Goal: Information Seeking & Learning: Learn about a topic

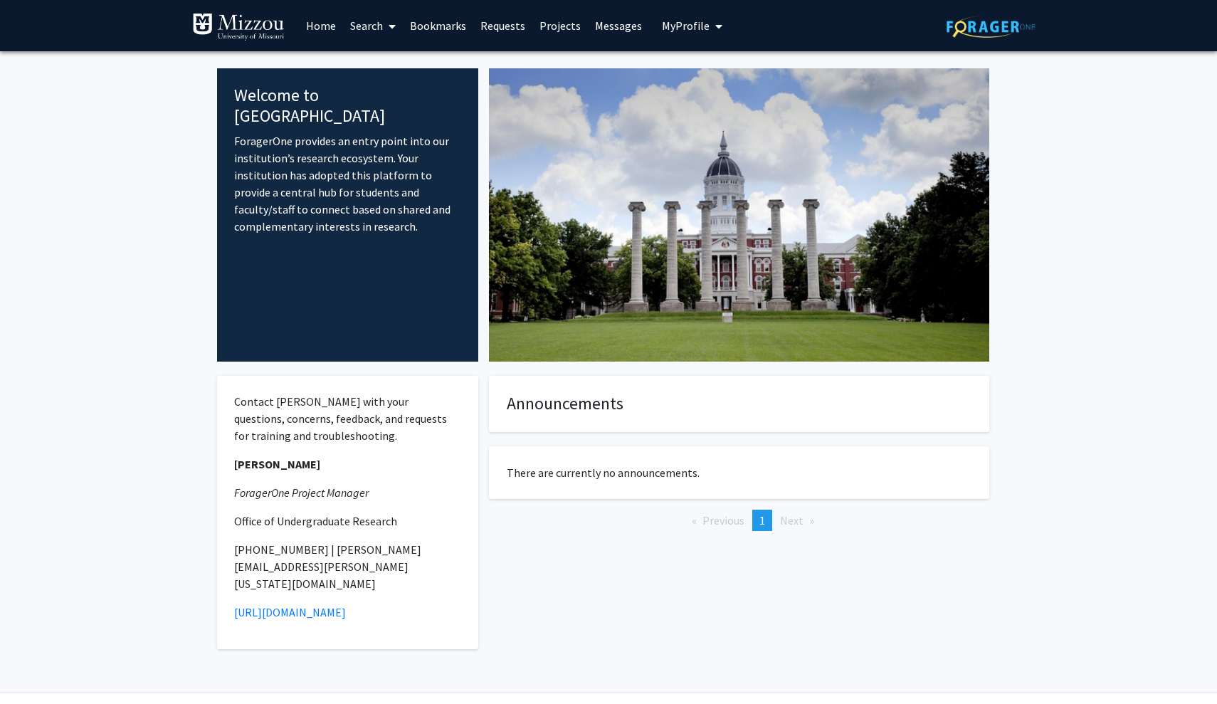
click at [611, 33] on link "Messages" at bounding box center [618, 26] width 61 height 50
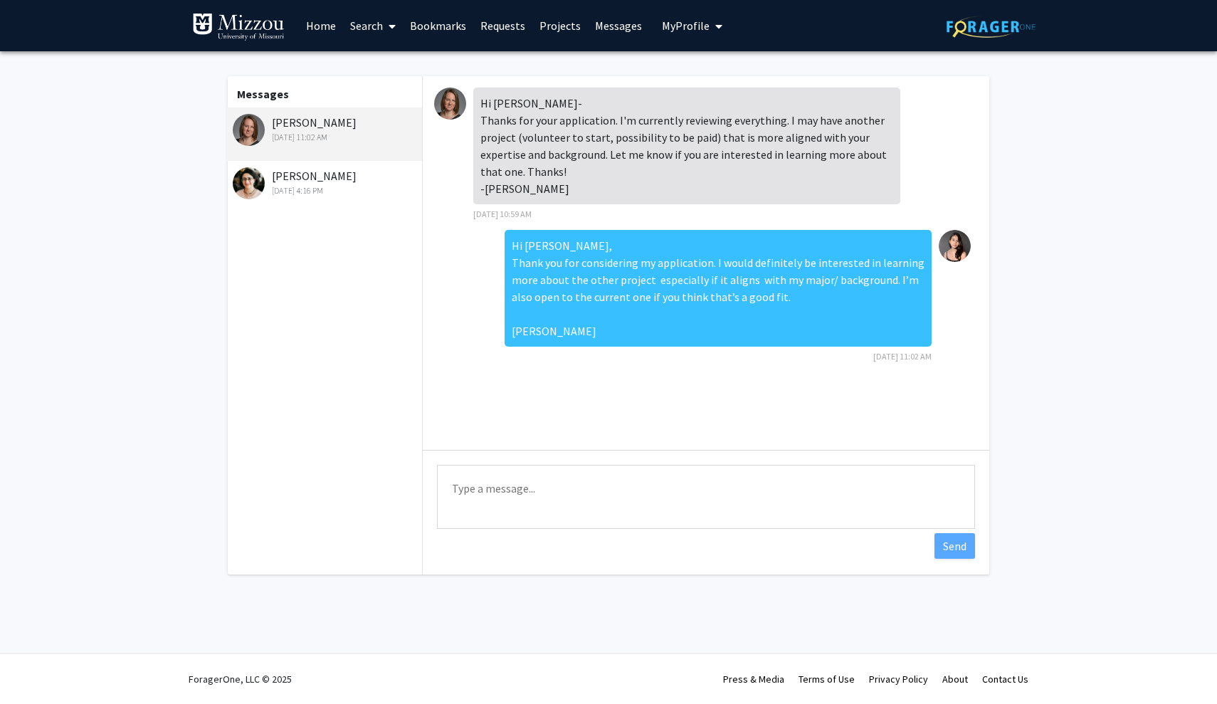
click at [369, 34] on link "Search" at bounding box center [373, 26] width 60 height 50
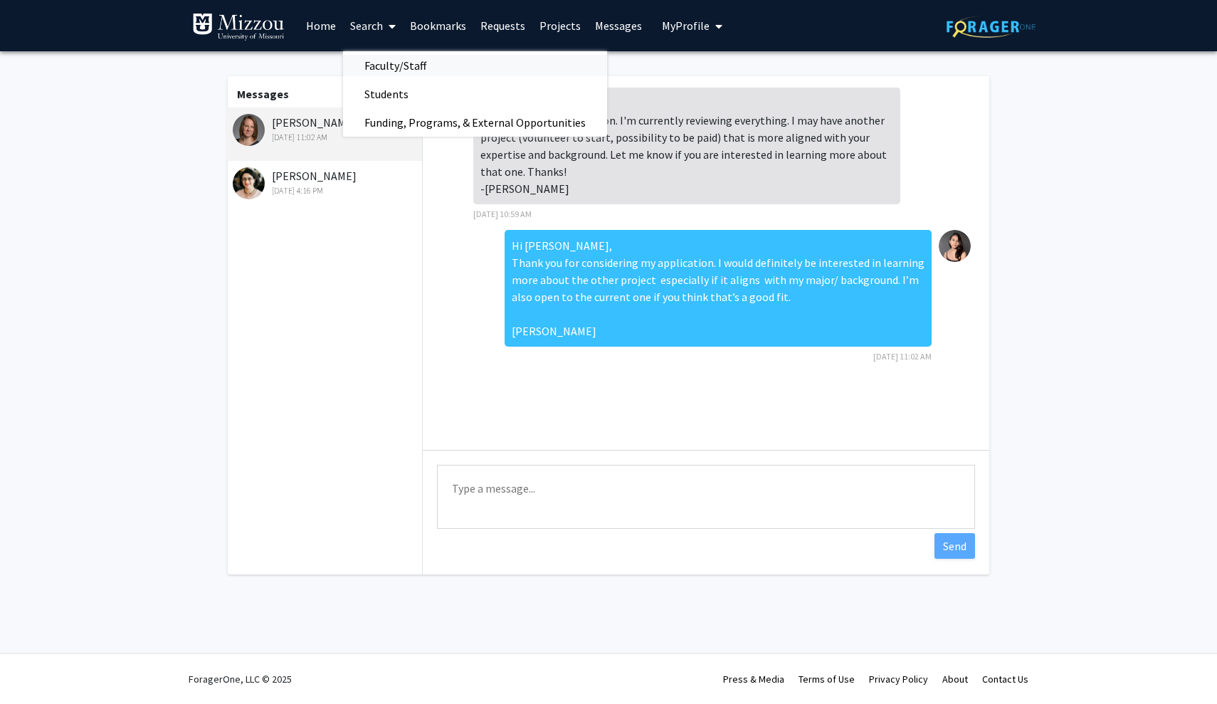
click at [392, 62] on span "Faculty/Staff" at bounding box center [395, 65] width 105 height 28
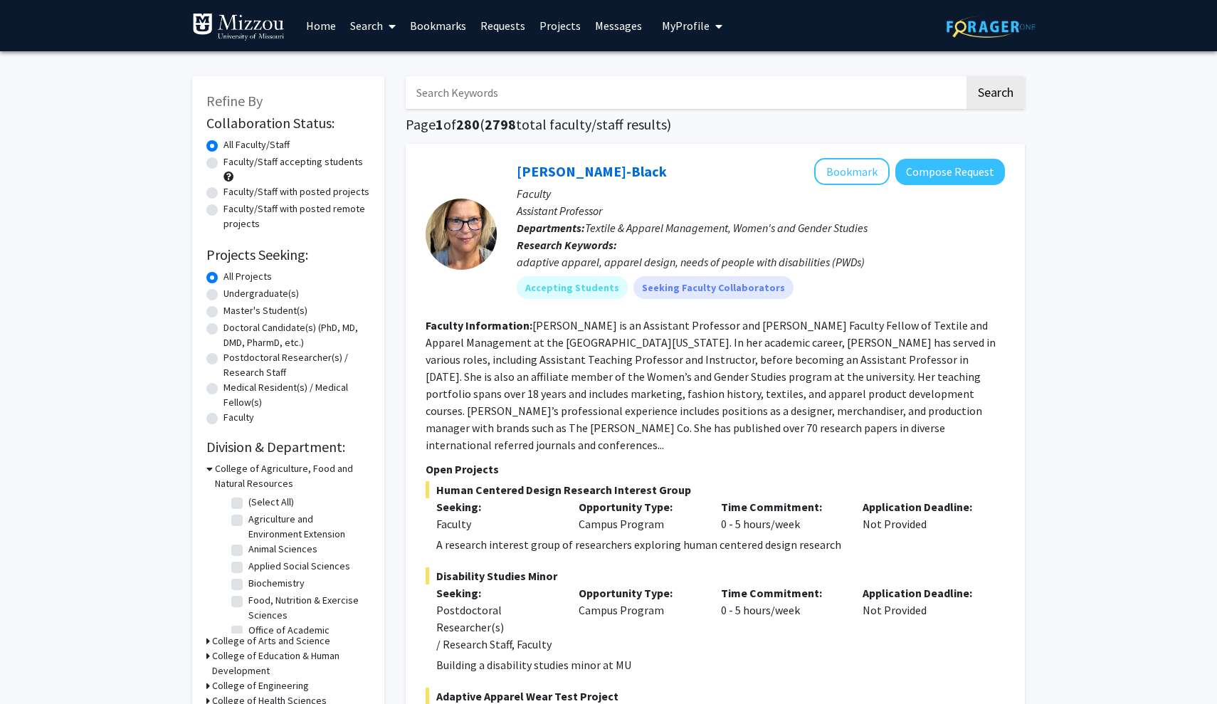
click at [298, 166] on label "Faculty/Staff accepting students" at bounding box center [292, 161] width 139 height 15
click at [233, 164] on input "Faculty/Staff accepting students" at bounding box center [227, 158] width 9 height 9
radio input "true"
click at [223, 296] on label "Undergraduate(s)" at bounding box center [260, 293] width 75 height 15
click at [223, 295] on input "Undergraduate(s)" at bounding box center [227, 290] width 9 height 9
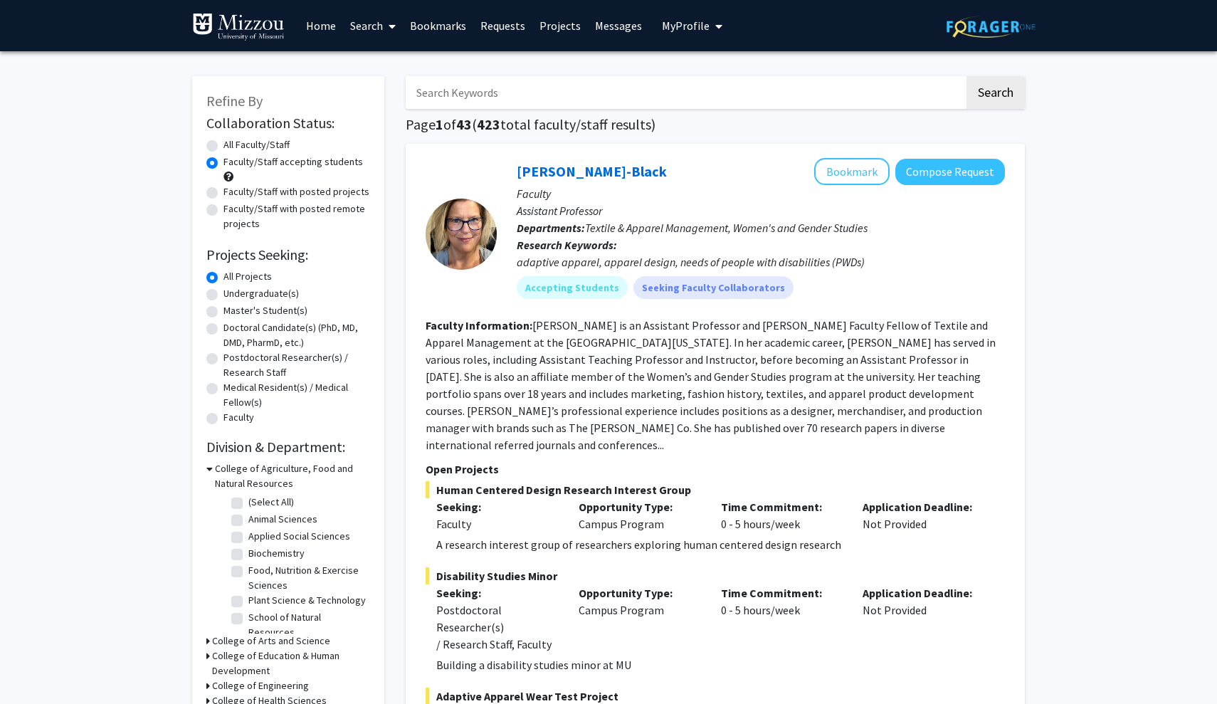
radio input "true"
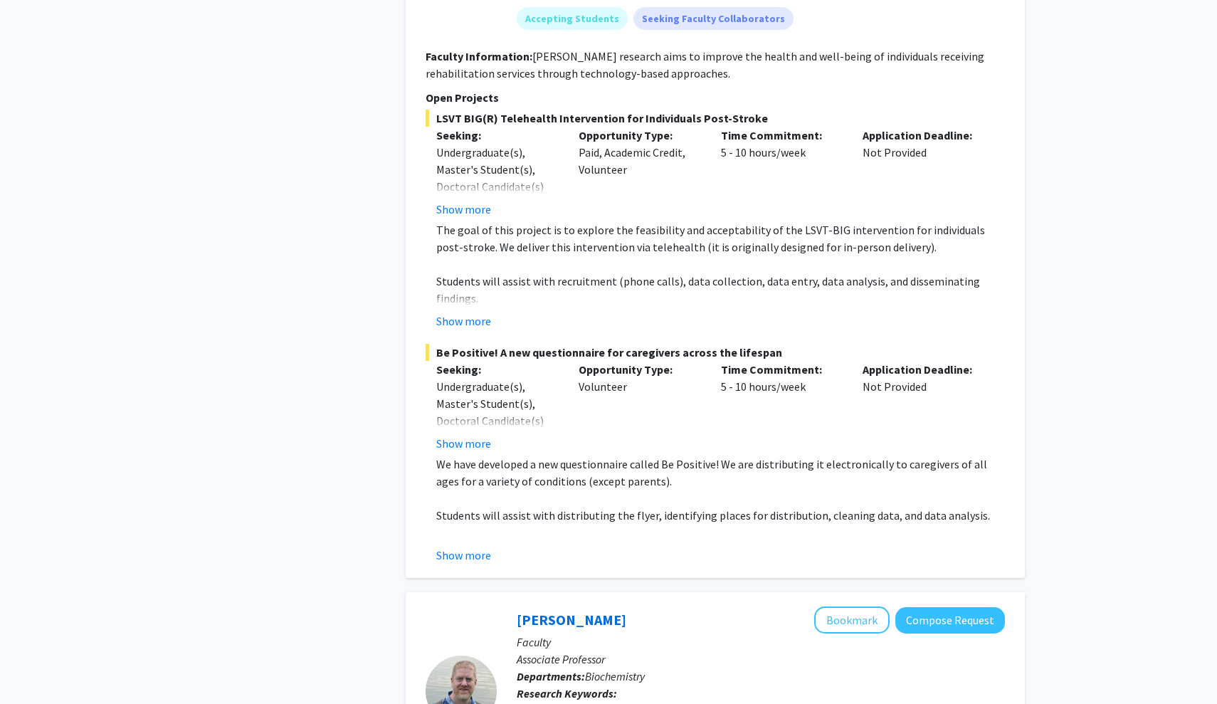
scroll to position [1054, 0]
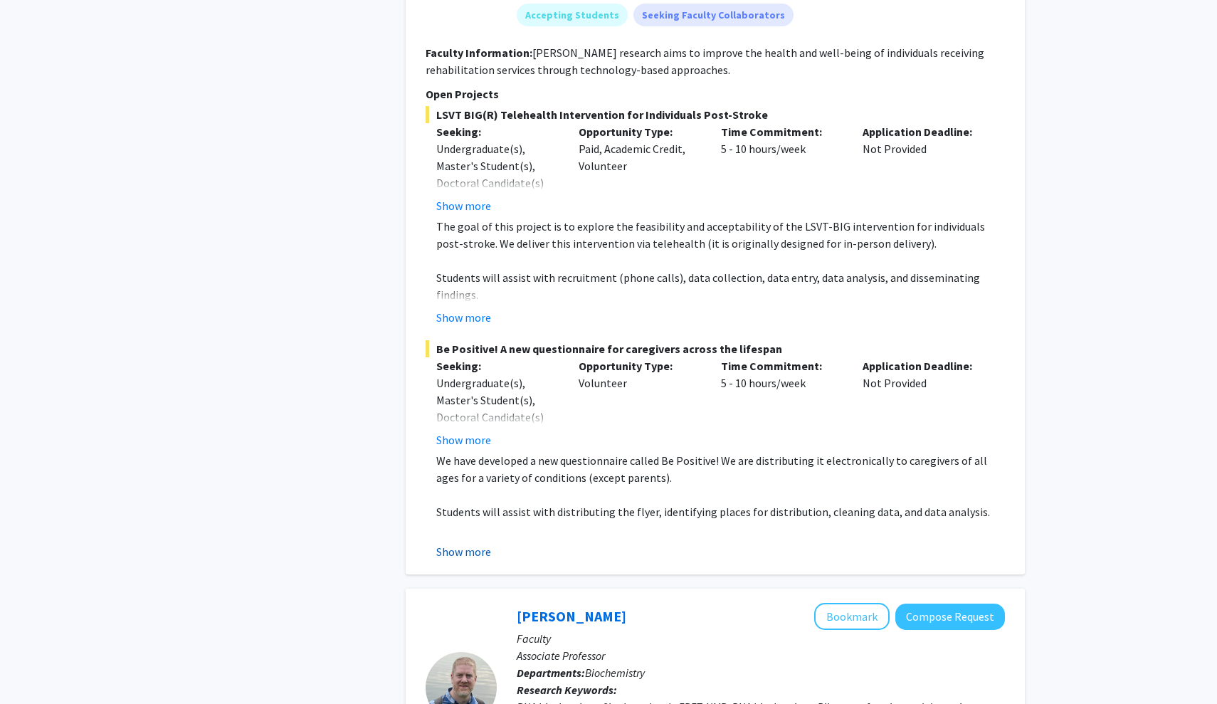
click at [458, 543] on button "Show more" at bounding box center [463, 551] width 55 height 17
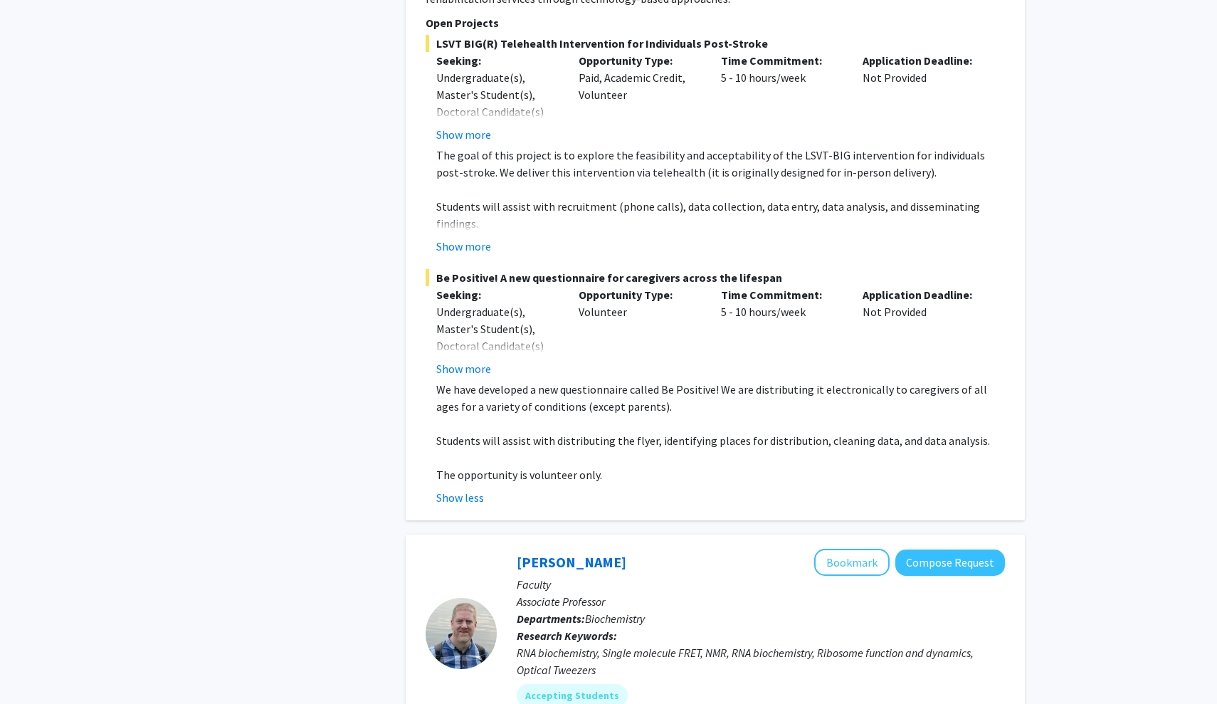
scroll to position [1124, 0]
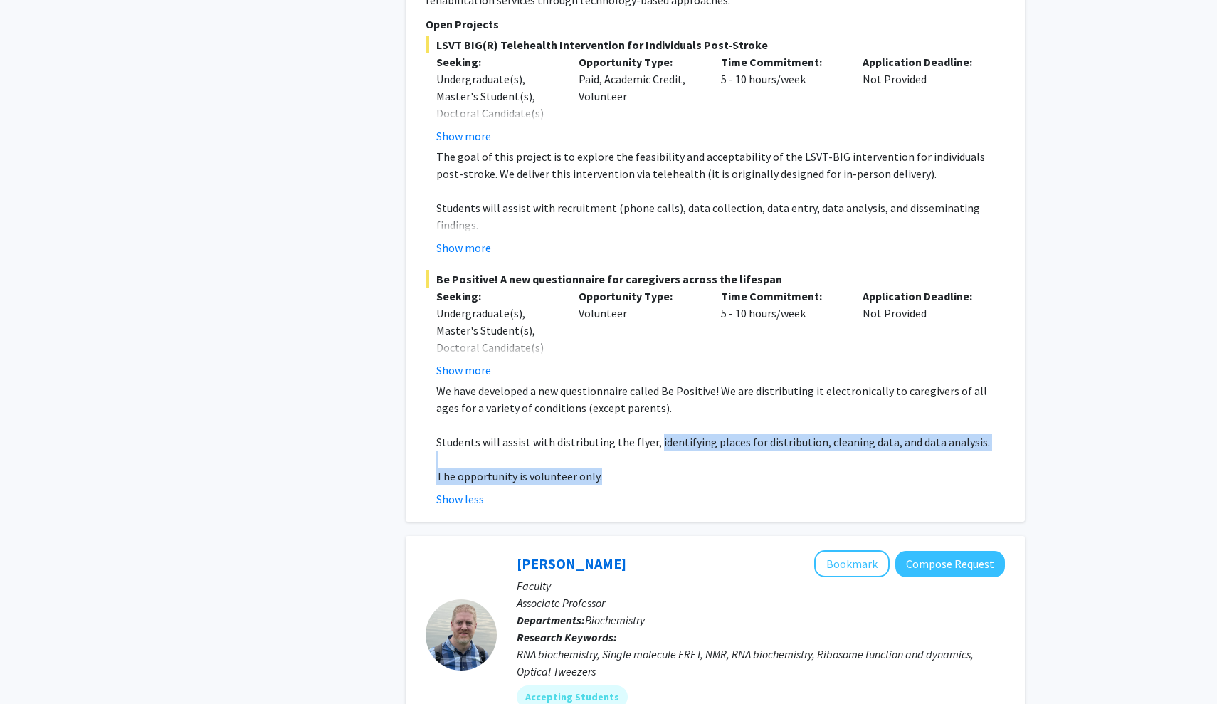
drag, startPoint x: 652, startPoint y: 427, endPoint x: 666, endPoint y: 456, distance: 32.2
click at [666, 456] on div "We have developed a new questionnaire called Be Positive! We are distributing i…" at bounding box center [720, 433] width 569 height 102
click at [678, 467] on p "The opportunity is volunteer only." at bounding box center [720, 475] width 569 height 17
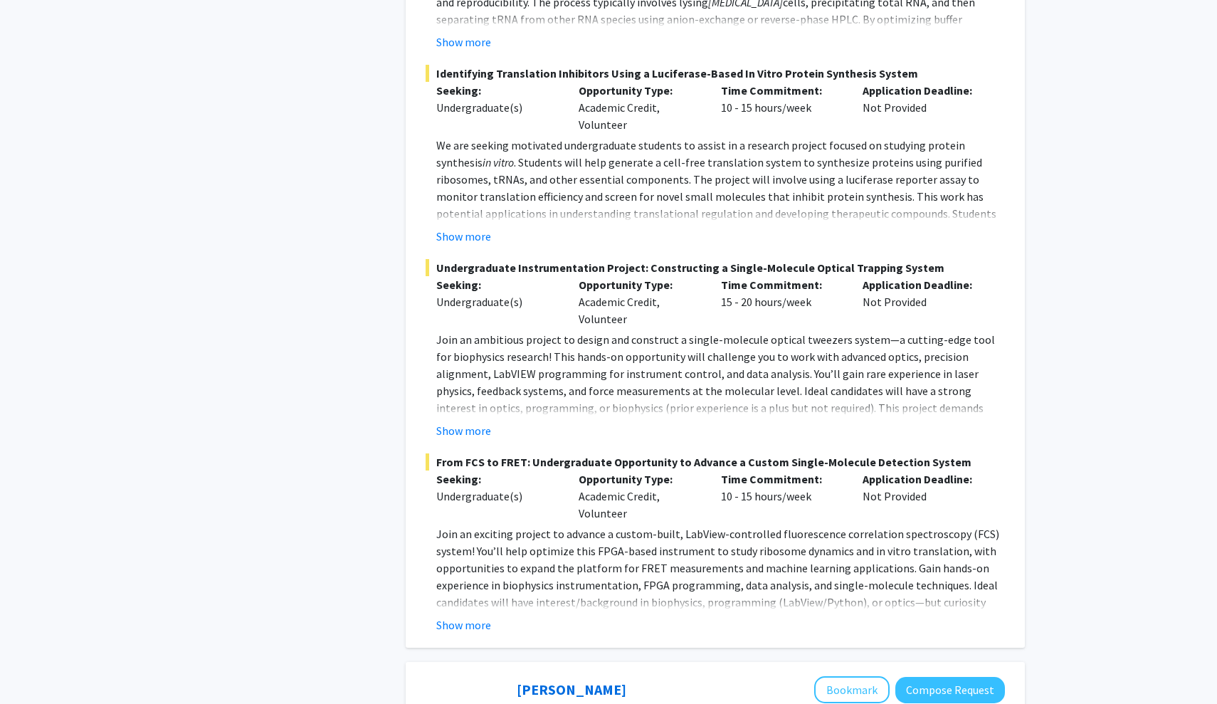
scroll to position [2148, 0]
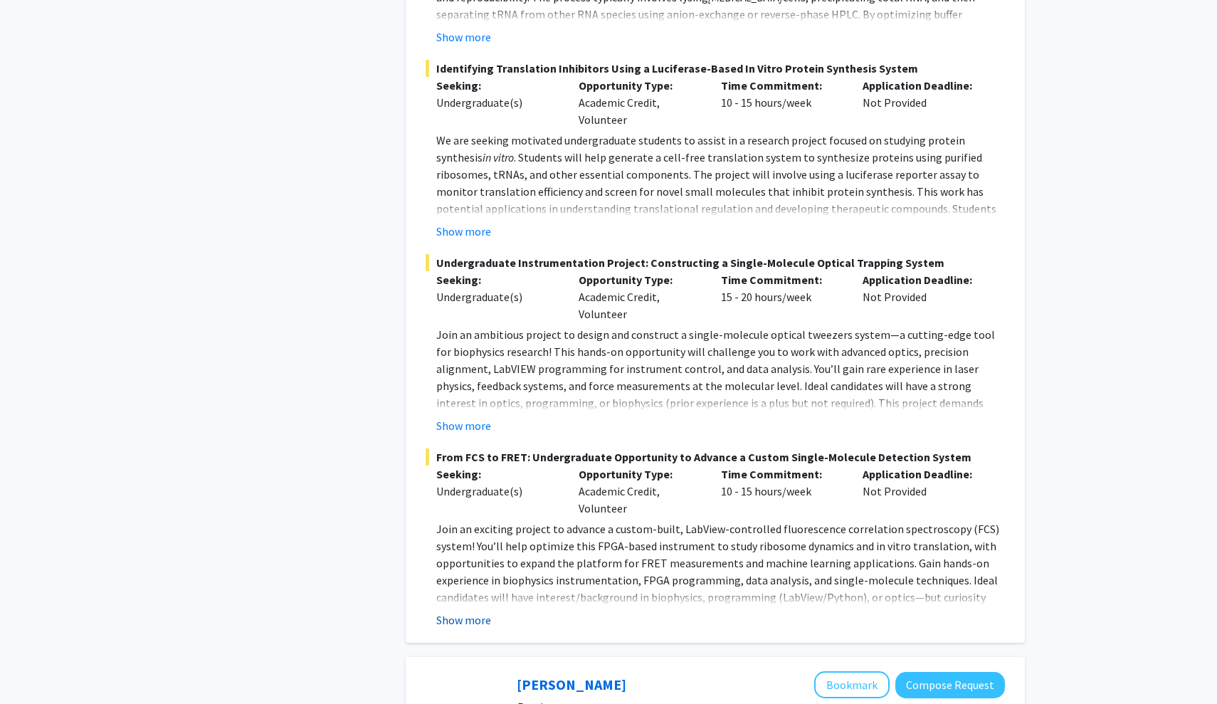
click at [458, 611] on button "Show more" at bounding box center [463, 619] width 55 height 17
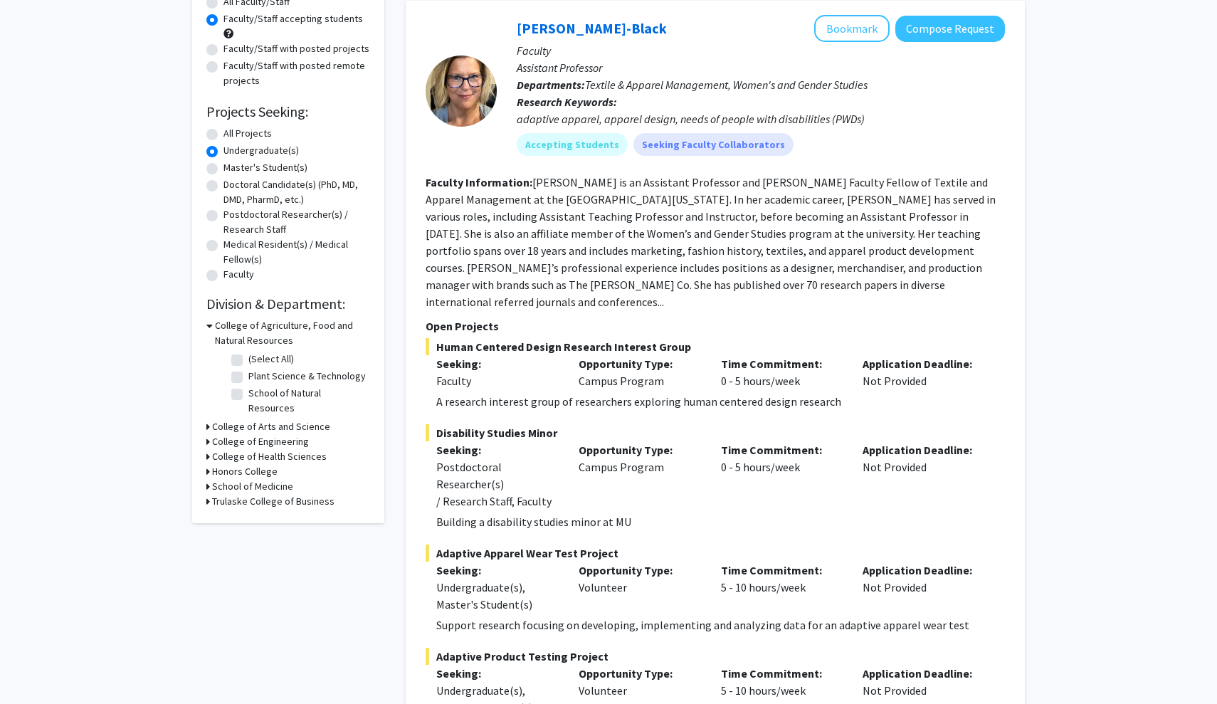
scroll to position [165, 0]
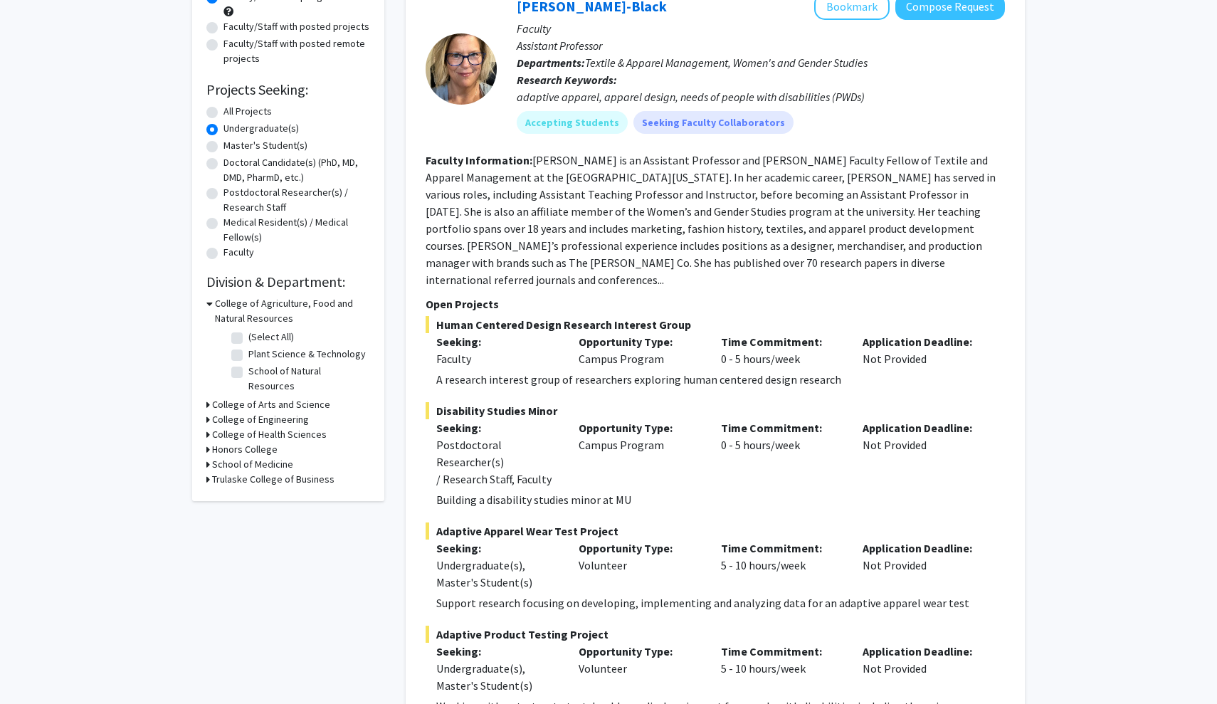
click at [205, 394] on div "Refine By Collaboration Status: Collaboration Status All Faculty/Staff Collabor…" at bounding box center [288, 206] width 192 height 590
click at [208, 397] on icon at bounding box center [208, 404] width 4 height 15
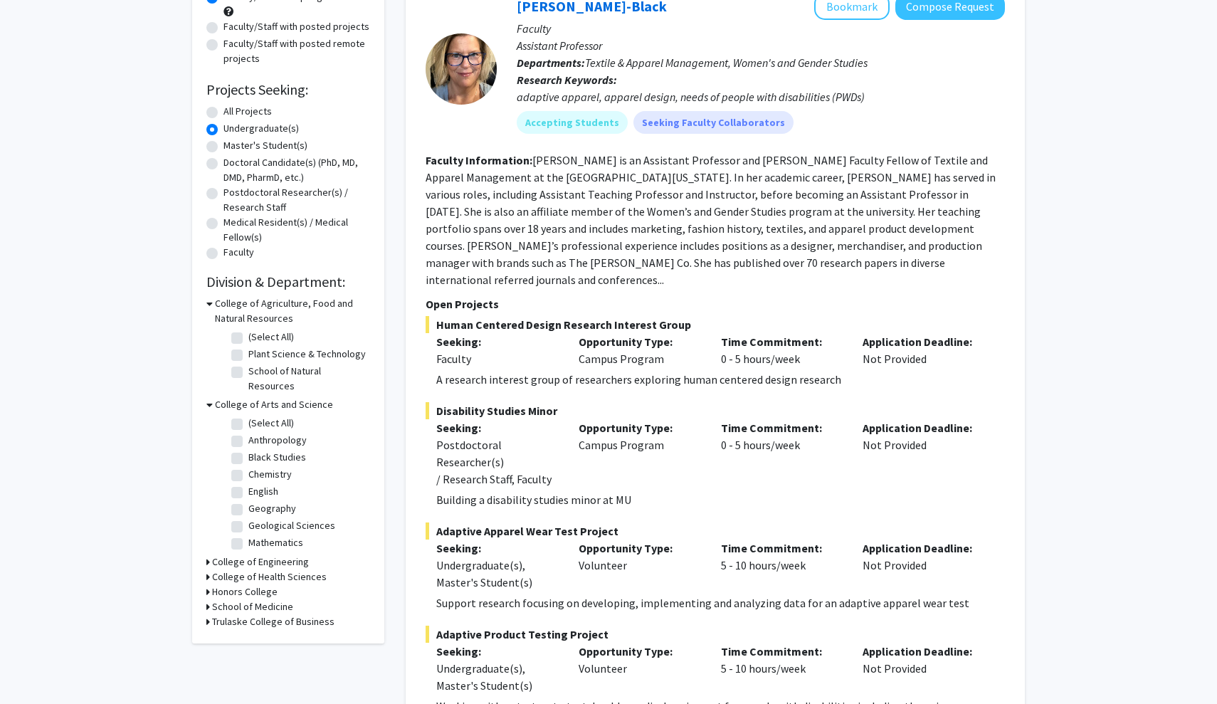
click at [248, 535] on label "Mathematics" at bounding box center [275, 542] width 55 height 15
click at [248, 535] on input "Mathematics" at bounding box center [252, 539] width 9 height 9
checkbox input "true"
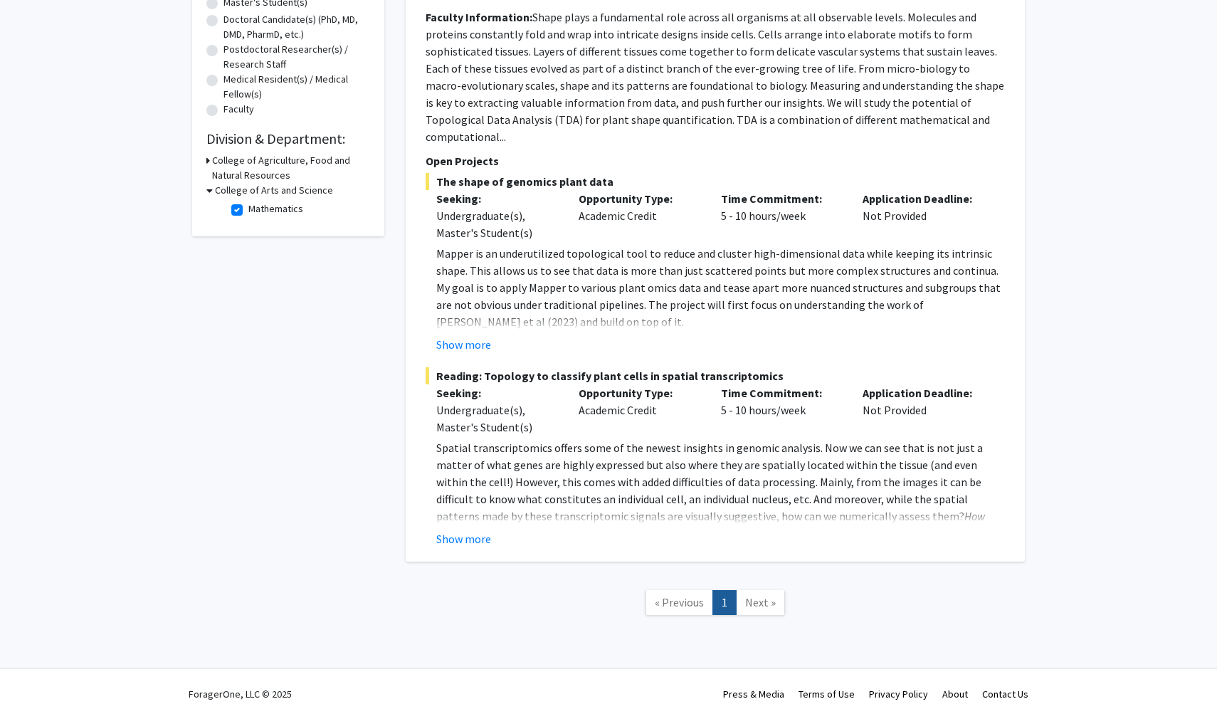
scroll to position [307, 0]
click at [248, 212] on label "Mathematics" at bounding box center [275, 209] width 55 height 15
click at [248, 211] on input "Mathematics" at bounding box center [252, 206] width 9 height 9
checkbox input "false"
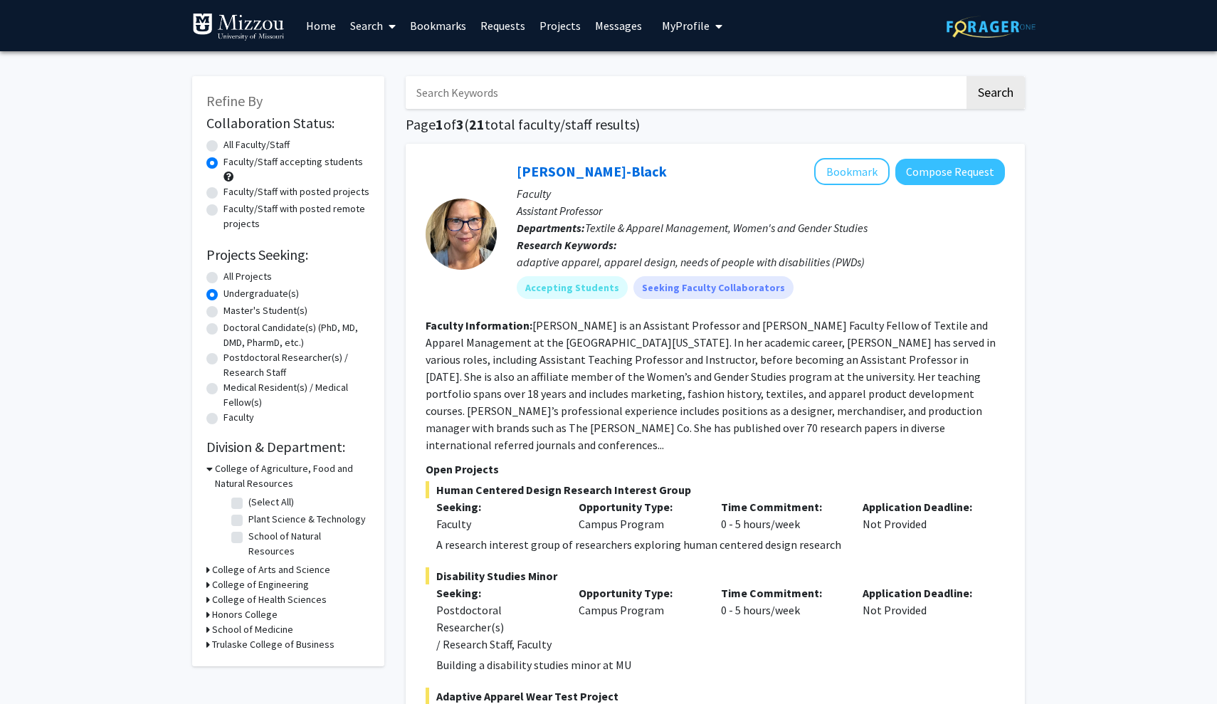
click at [208, 577] on icon at bounding box center [208, 584] width 4 height 15
click at [210, 629] on div "College of Health Sciences" at bounding box center [288, 636] width 164 height 15
click at [206, 629] on icon at bounding box center [208, 636] width 4 height 15
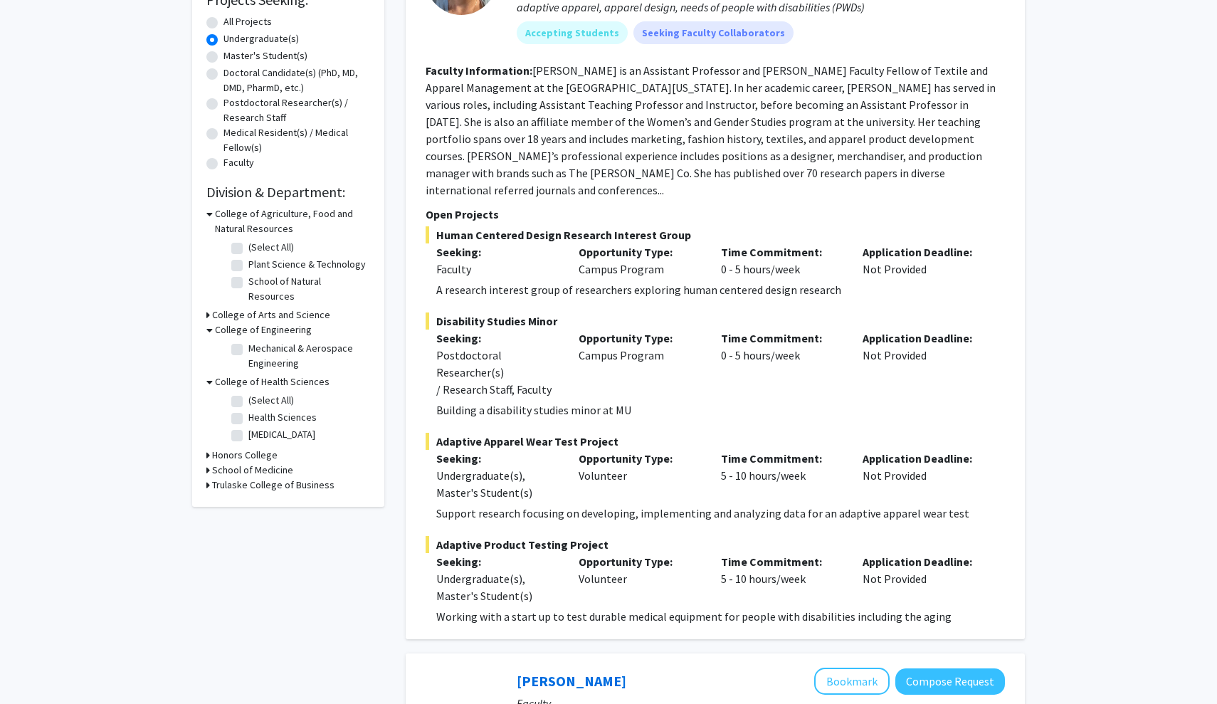
scroll to position [255, 0]
click at [208, 462] on icon at bounding box center [208, 469] width 4 height 15
click at [222, 552] on h3 "Trulaske College of Business" at bounding box center [273, 559] width 122 height 15
click at [245, 447] on h3 "Honors College" at bounding box center [244, 454] width 65 height 15
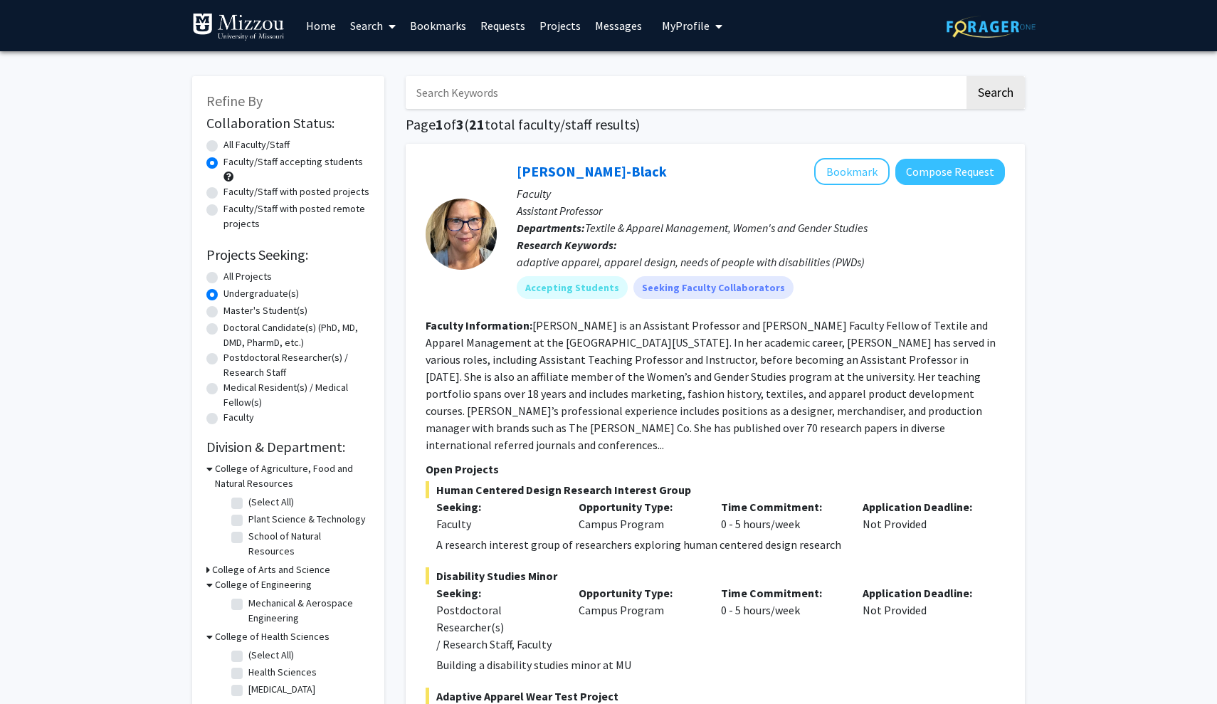
scroll to position [0, 0]
click at [293, 208] on label "Faculty/Staff with posted remote projects" at bounding box center [296, 216] width 147 height 30
click at [233, 208] on input "Faculty/Staff with posted remote projects" at bounding box center [227, 205] width 9 height 9
radio input "true"
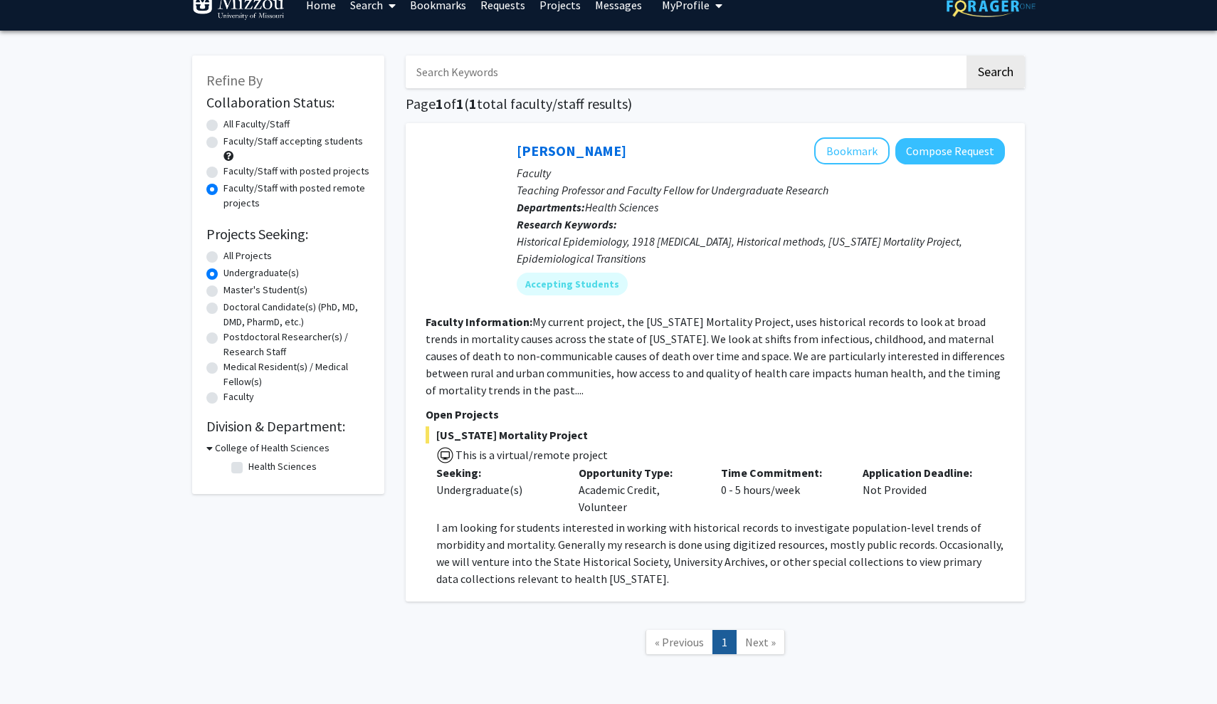
scroll to position [26, 0]
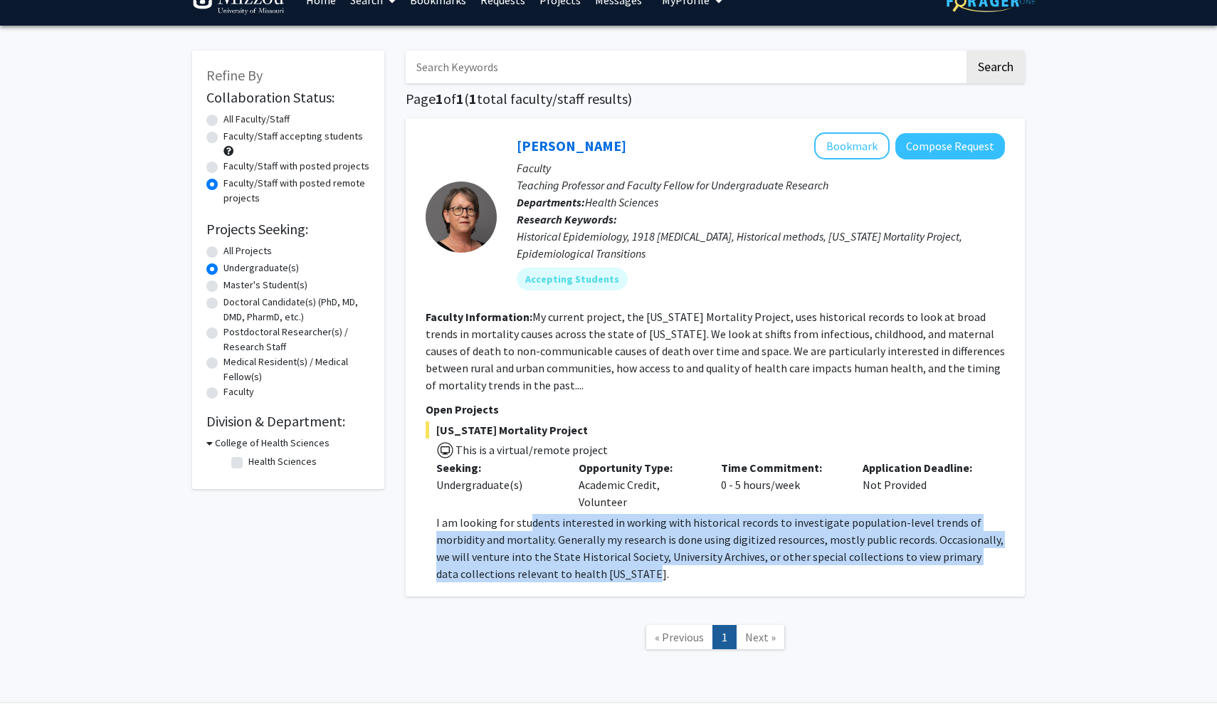
drag, startPoint x: 526, startPoint y: 530, endPoint x: 571, endPoint y: 591, distance: 75.3
click at [571, 591] on div "[PERSON_NAME] Bookmark Compose Request Faculty Teaching Professor and Faculty F…" at bounding box center [715, 357] width 619 height 478
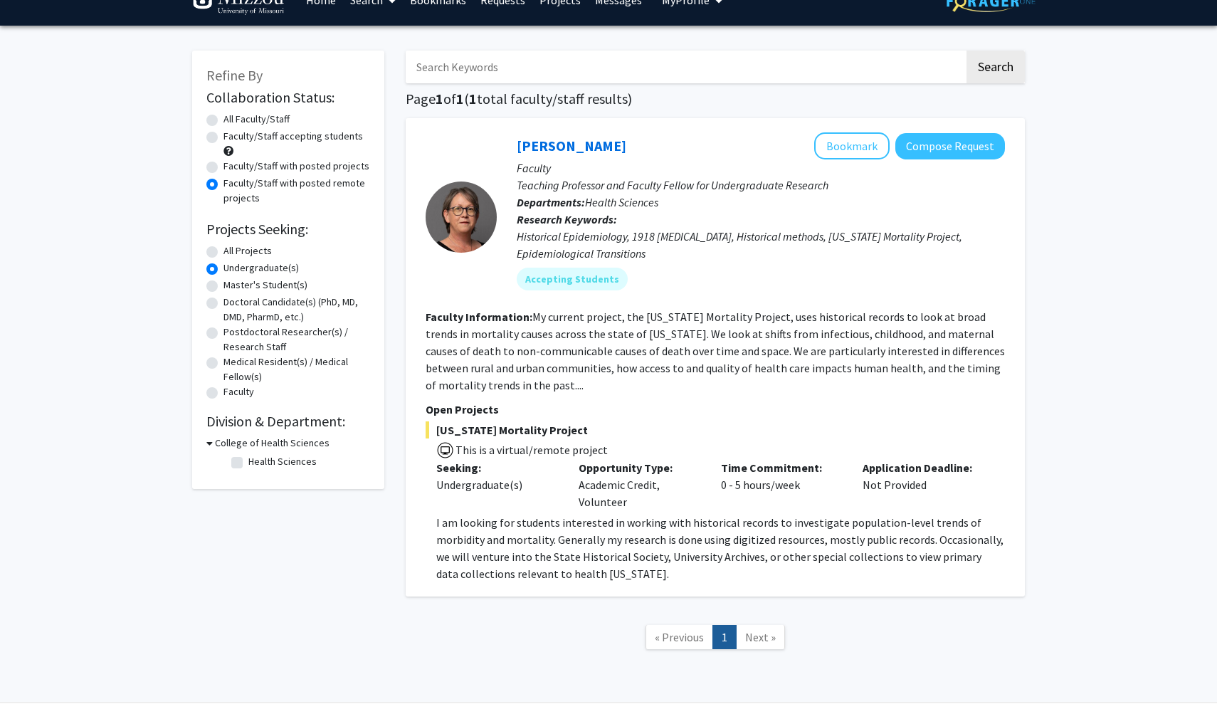
click at [524, 539] on p "I am looking for students interested in working with historical records to inve…" at bounding box center [720, 548] width 569 height 68
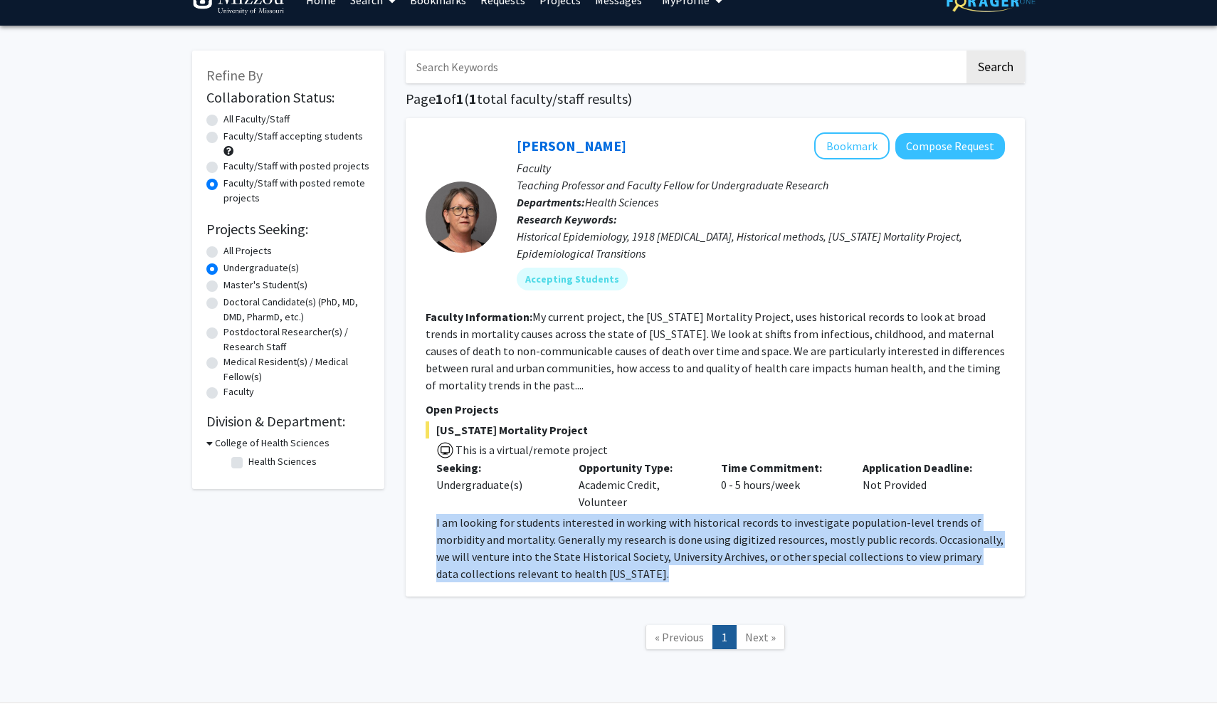
click at [524, 539] on p "I am looking for students interested in working with historical records to inve…" at bounding box center [720, 548] width 569 height 68
click at [672, 542] on p "I am looking for students interested in working with historical records to inve…" at bounding box center [720, 548] width 569 height 68
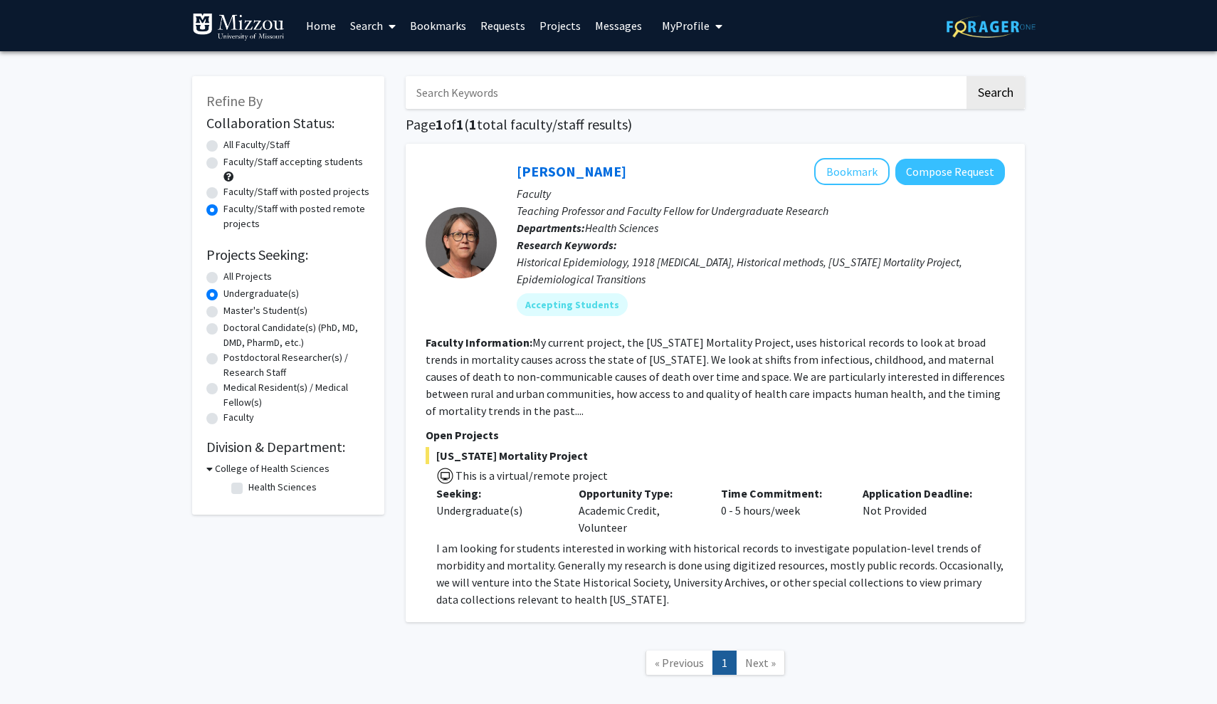
scroll to position [1, 0]
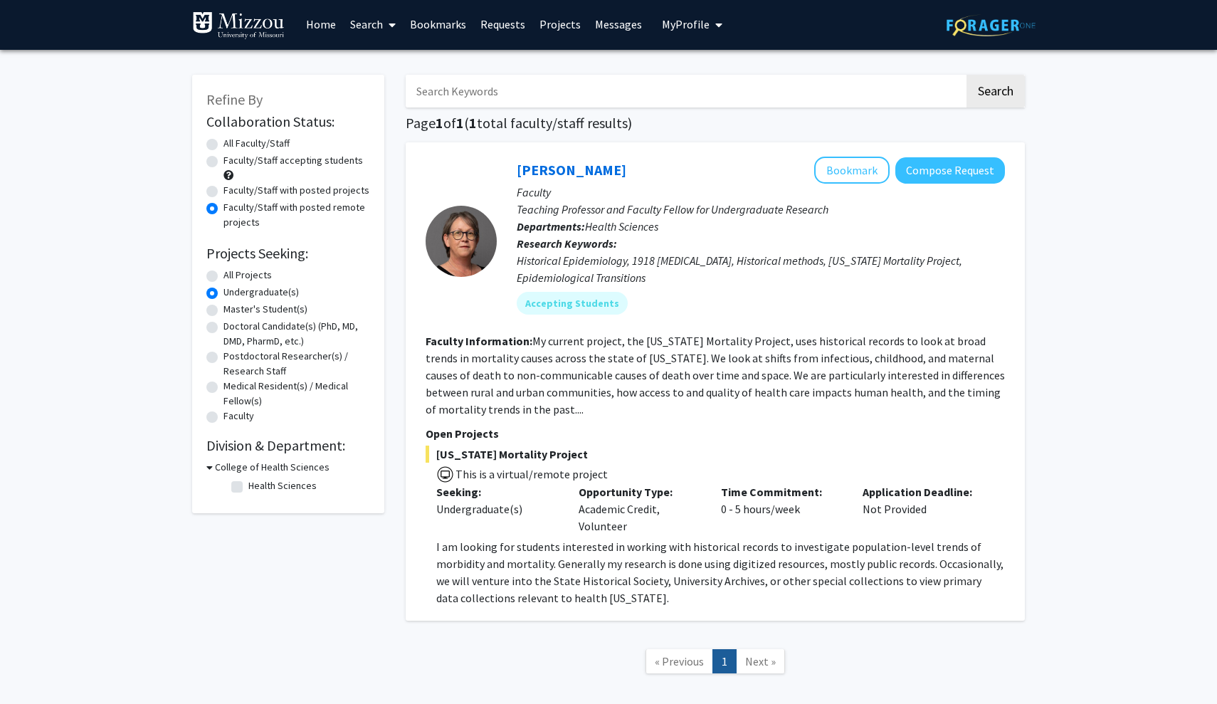
click at [322, 26] on link "Home" at bounding box center [321, 24] width 44 height 50
